Goal: Find specific page/section: Find specific page/section

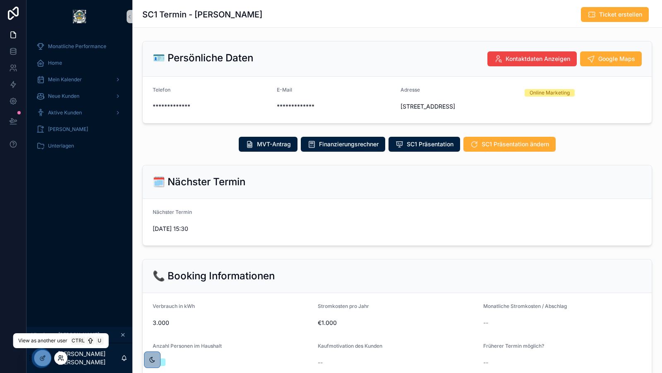
click at [62, 356] on icon at bounding box center [61, 357] width 7 height 7
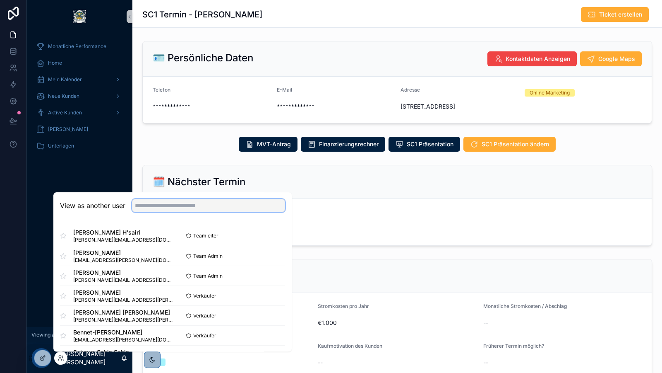
click at [201, 205] on input "text" at bounding box center [208, 205] width 153 height 13
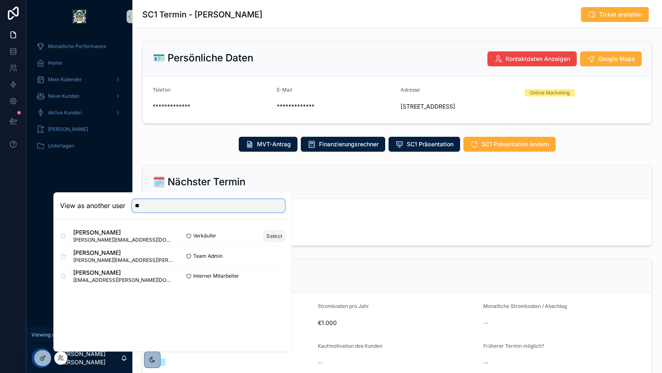
type input "**"
click at [270, 234] on button "Select" at bounding box center [275, 236] width 22 height 12
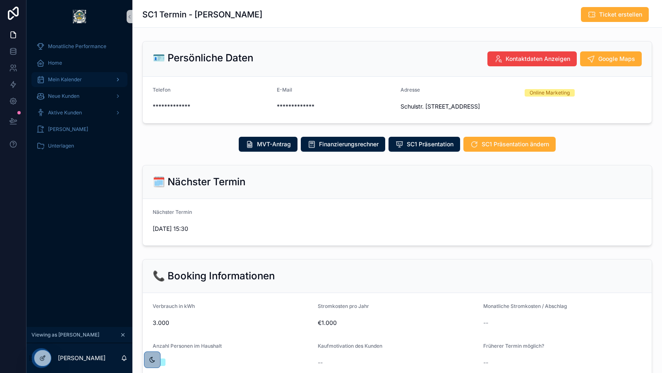
click at [70, 84] on div "Mein Kalender" at bounding box center [79, 79] width 86 height 13
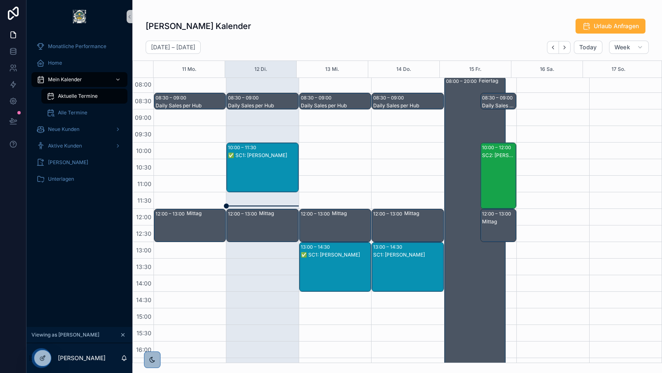
scroll to position [68, 0]
click at [565, 49] on icon "Next" at bounding box center [565, 47] width 6 height 6
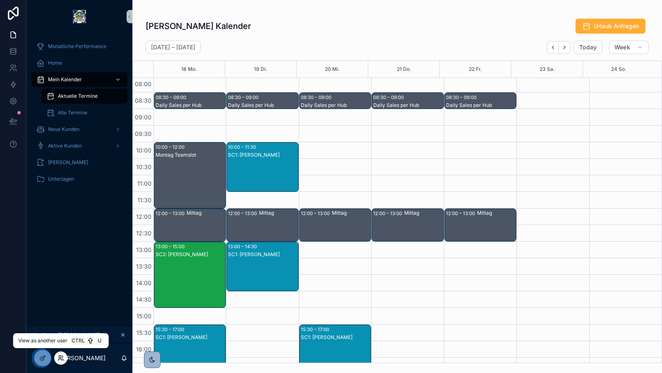
click at [63, 359] on icon at bounding box center [63, 360] width 1 height 2
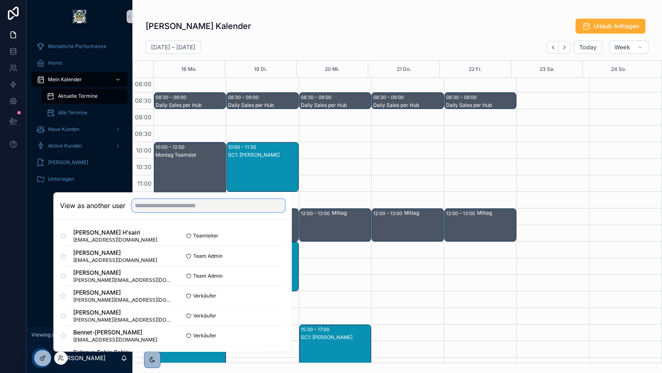
click at [195, 205] on input "text" at bounding box center [208, 205] width 153 height 13
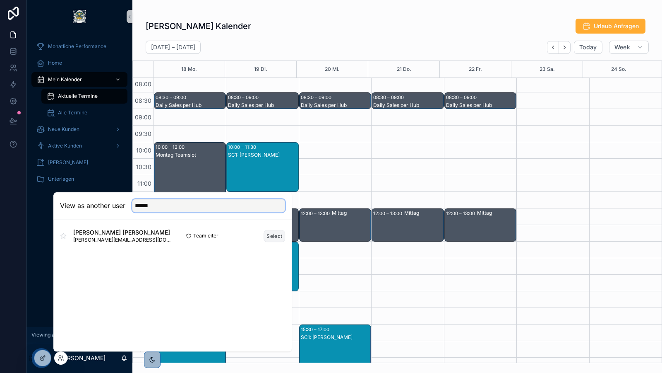
type input "******"
click at [274, 237] on button "Select" at bounding box center [275, 236] width 22 height 12
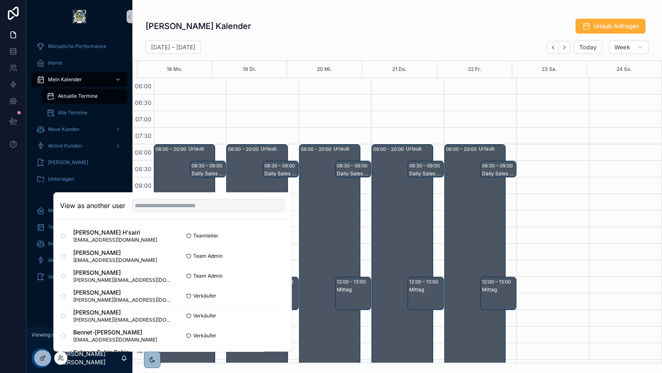
scroll to position [198, 0]
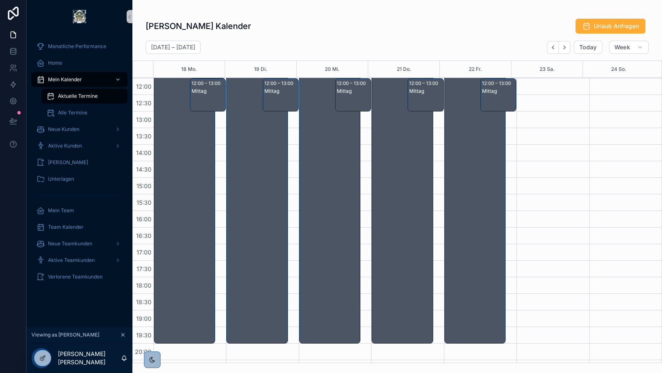
click at [361, 33] on div "[PERSON_NAME] Kalender Urlaub Anfragen" at bounding box center [397, 26] width 503 height 16
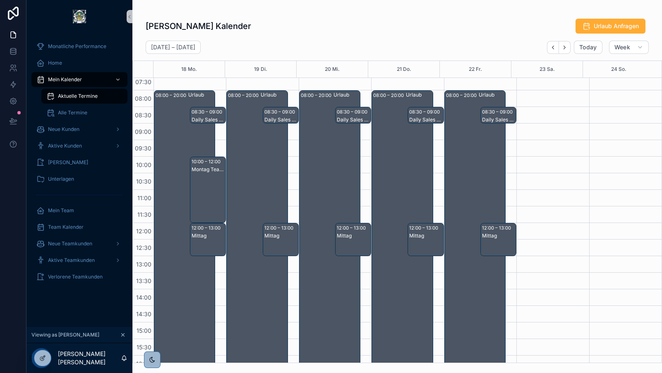
scroll to position [53, 0]
click at [566, 49] on icon "Next" at bounding box center [565, 47] width 6 height 6
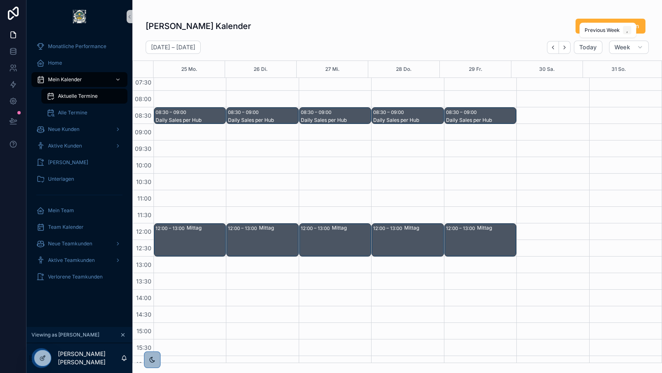
click at [553, 50] on icon "Back" at bounding box center [553, 47] width 6 height 6
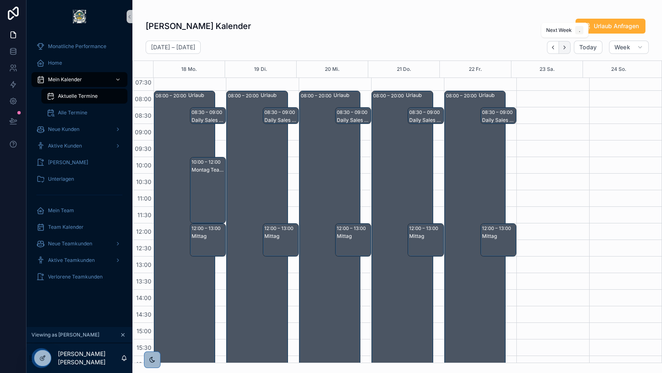
click at [566, 50] on icon "Next" at bounding box center [565, 47] width 6 height 6
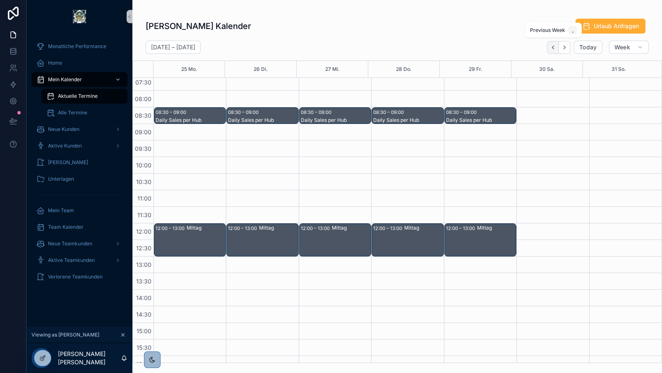
click at [552, 50] on button "Back" at bounding box center [553, 47] width 12 height 13
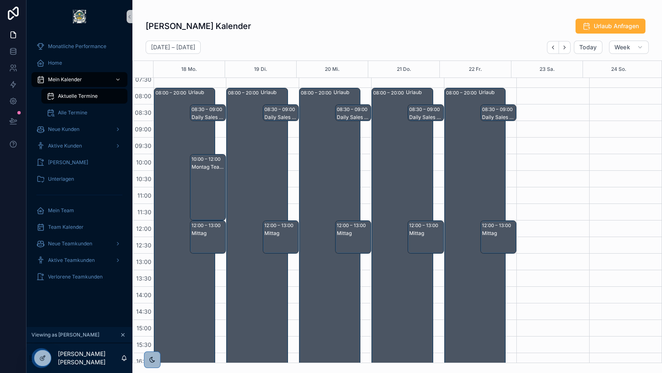
scroll to position [58, 0]
